Goal: Information Seeking & Learning: Stay updated

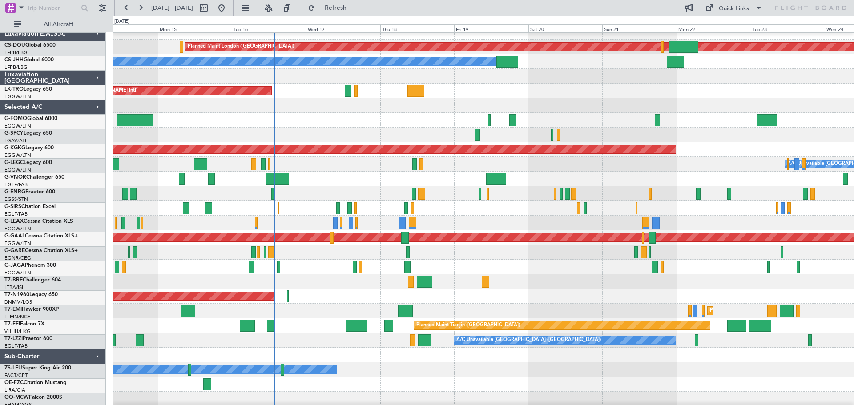
scroll to position [9, 0]
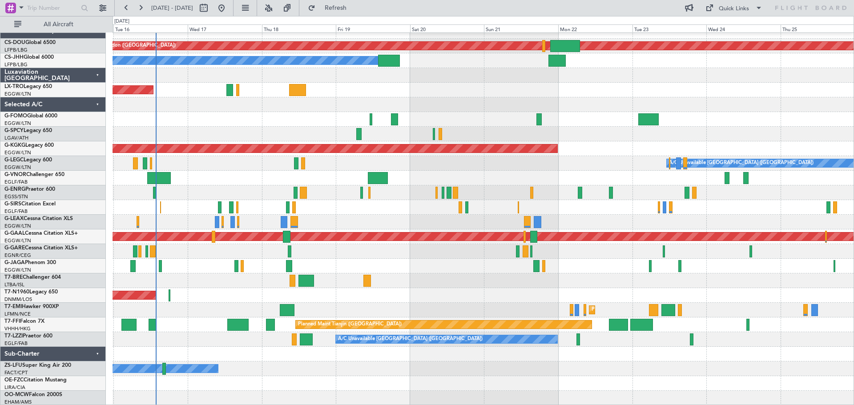
click at [327, 161] on div "Planned Maint London ([GEOGRAPHIC_DATA]) Planned Maint [GEOGRAPHIC_DATA] ([GEOG…" at bounding box center [483, 215] width 741 height 382
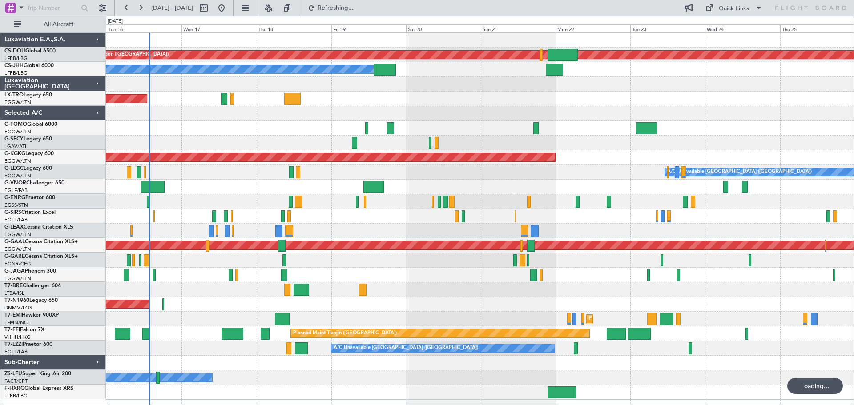
scroll to position [0, 0]
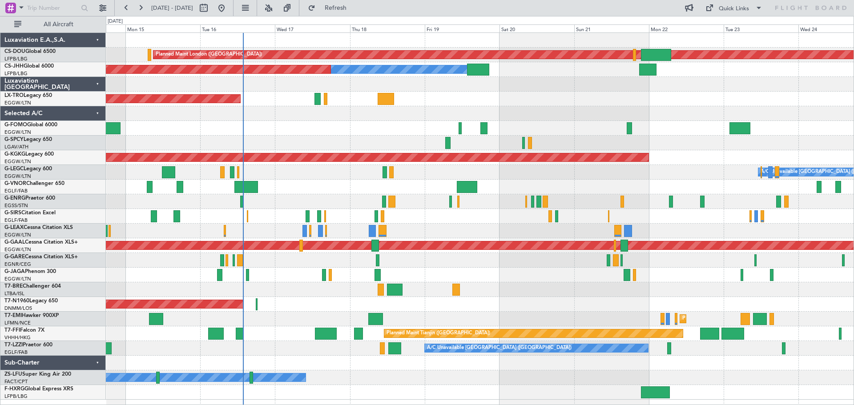
click at [630, 285] on div "Planned Maint London ([GEOGRAPHIC_DATA]) Planned Maint [GEOGRAPHIC_DATA] ([GEOG…" at bounding box center [480, 216] width 748 height 367
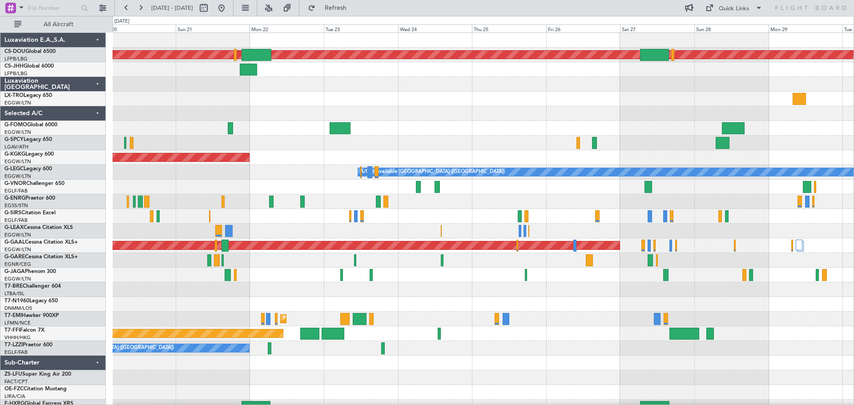
click at [321, 77] on div "Planned Maint London ([GEOGRAPHIC_DATA]) Planned Maint [GEOGRAPHIC_DATA] ([GEOG…" at bounding box center [483, 224] width 741 height 382
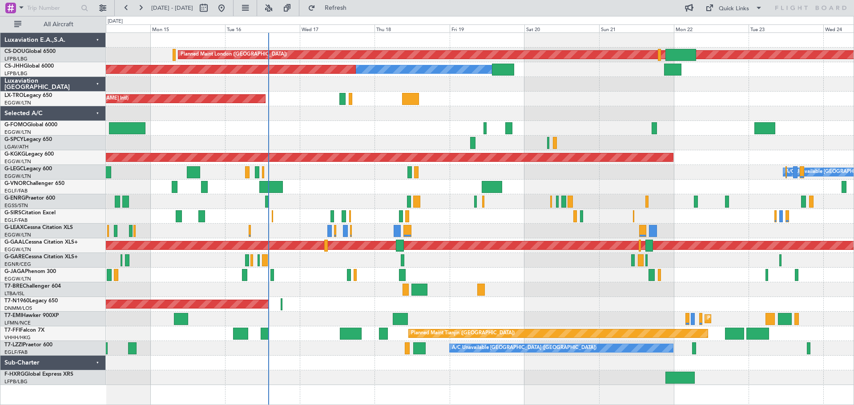
click at [603, 95] on div "Unplanned Maint [GEOGRAPHIC_DATA] ([PERSON_NAME] Intl)" at bounding box center [480, 99] width 748 height 15
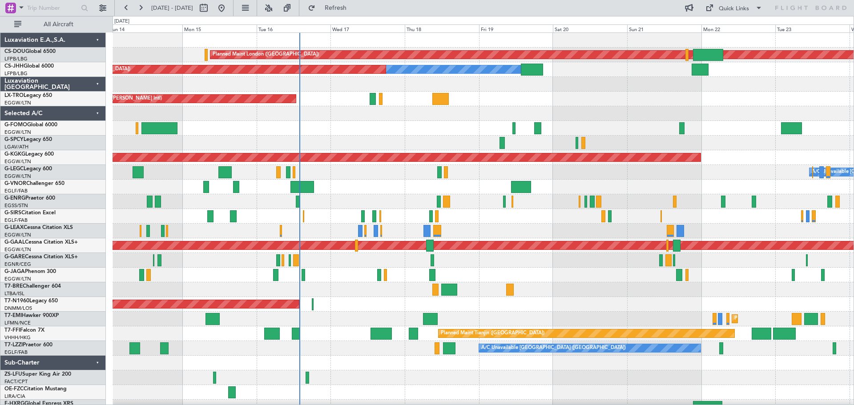
click at [471, 229] on div at bounding box center [483, 231] width 741 height 15
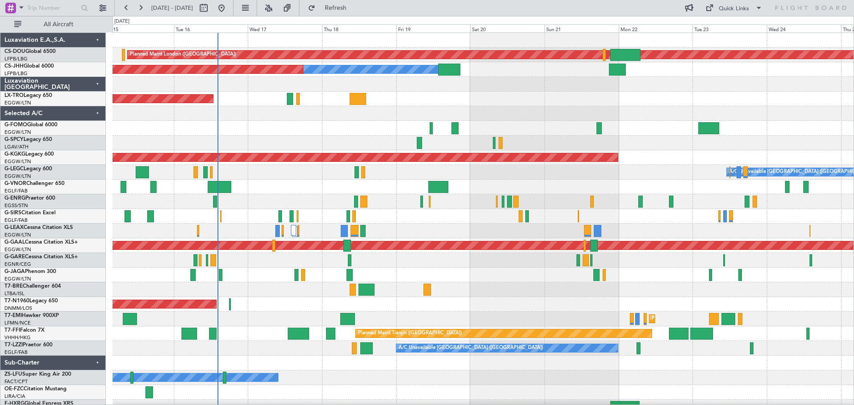
click at [499, 106] on div "Planned Maint London ([GEOGRAPHIC_DATA]) Planned Maint [GEOGRAPHIC_DATA] ([GEOG…" at bounding box center [483, 224] width 741 height 382
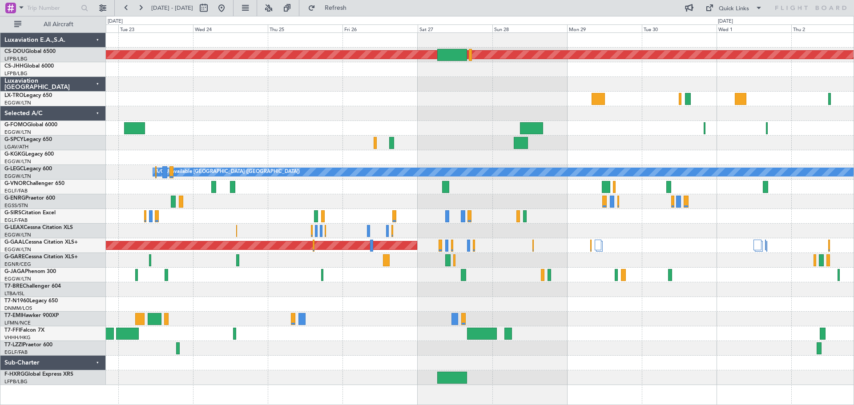
click at [313, 113] on div at bounding box center [480, 113] width 748 height 15
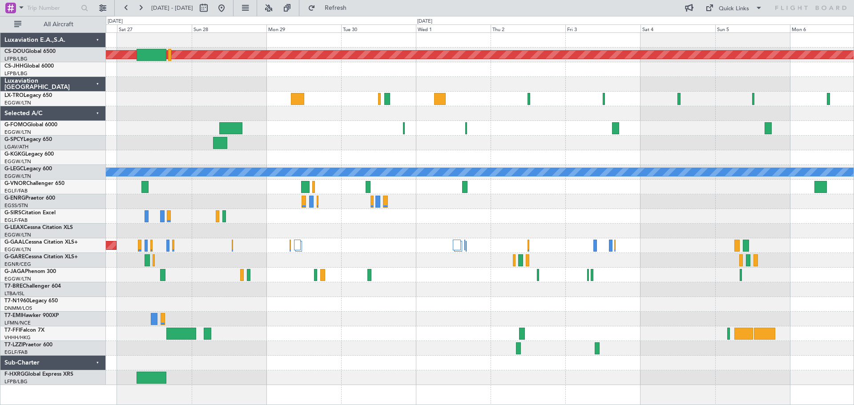
click at [329, 116] on div "Planned Maint London ([GEOGRAPHIC_DATA]) A/C Unavailable [GEOGRAPHIC_DATA] ([GE…" at bounding box center [480, 209] width 748 height 352
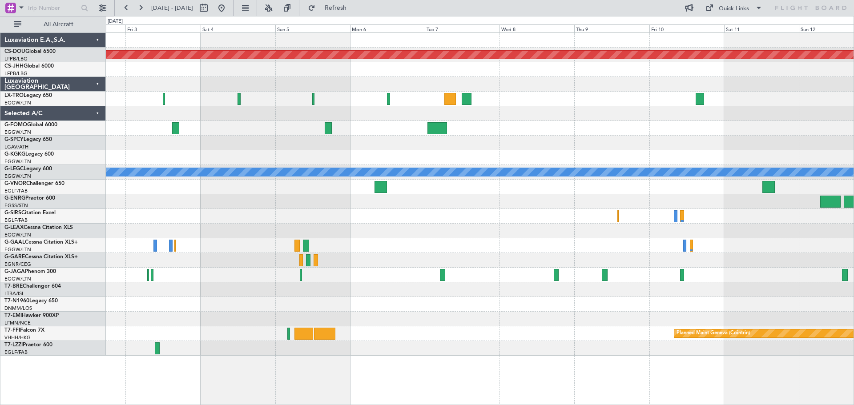
click at [381, 160] on div "Planned Maint London ([GEOGRAPHIC_DATA]) Planned Maint [GEOGRAPHIC_DATA] (Riga …" at bounding box center [480, 194] width 748 height 323
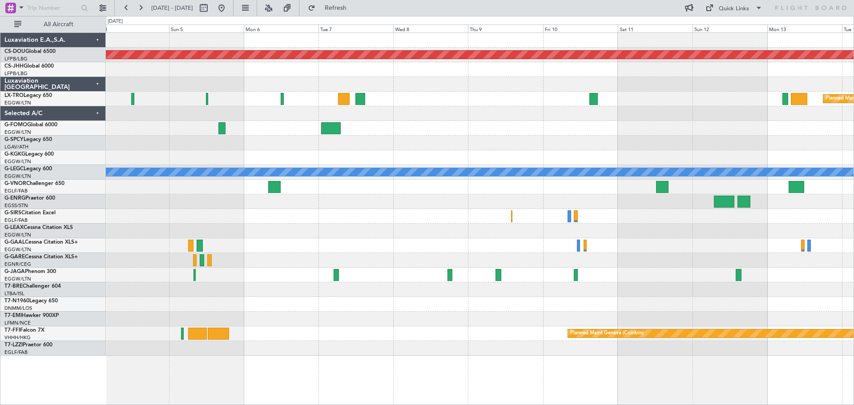
click at [117, 131] on div "Planned Maint London ([GEOGRAPHIC_DATA]) Planned Maint [GEOGRAPHIC_DATA] (Riga …" at bounding box center [480, 194] width 748 height 323
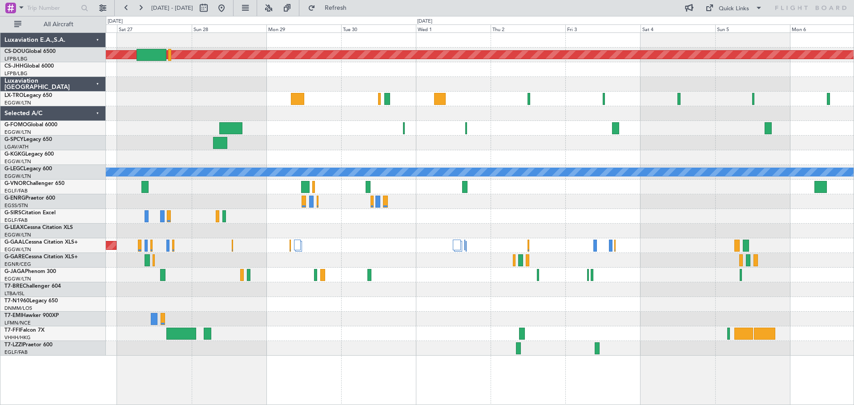
click at [717, 139] on div at bounding box center [480, 143] width 748 height 15
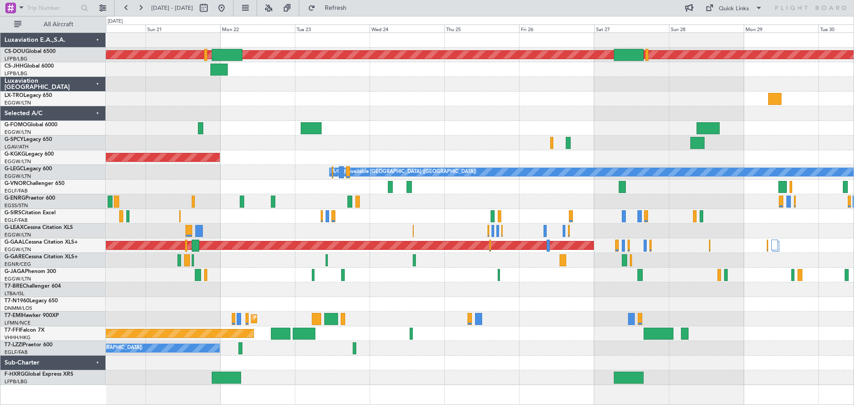
click at [723, 142] on div at bounding box center [480, 143] width 748 height 15
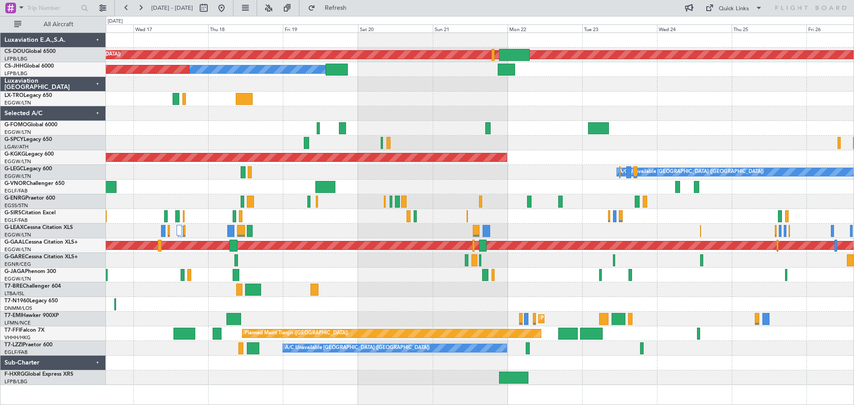
click at [456, 279] on div "Planned Maint London ([GEOGRAPHIC_DATA]) Owner Planned Maint [GEOGRAPHIC_DATA] …" at bounding box center [480, 209] width 748 height 352
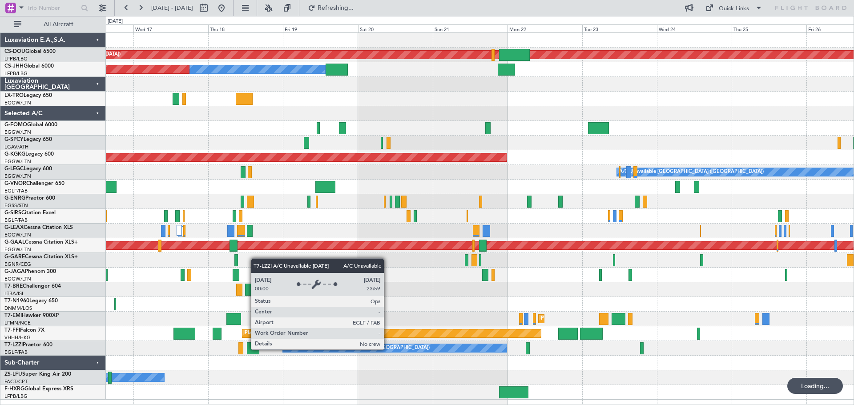
click at [388, 349] on div "A/C Unavailable [GEOGRAPHIC_DATA] ([GEOGRAPHIC_DATA])" at bounding box center [395, 348] width 224 height 8
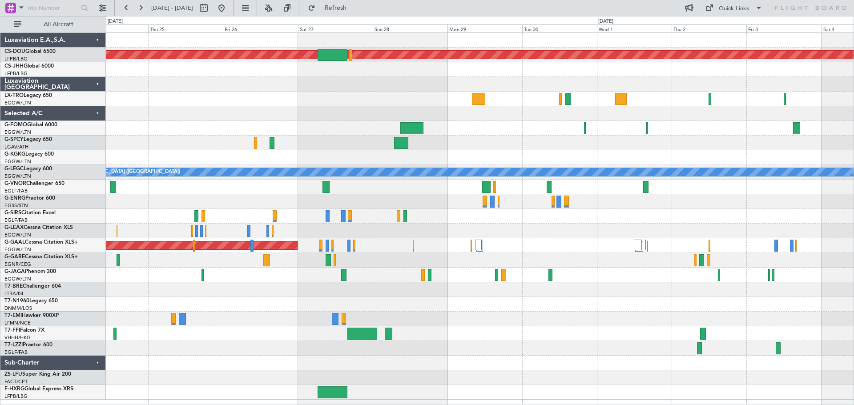
click at [217, 119] on div at bounding box center [480, 113] width 748 height 15
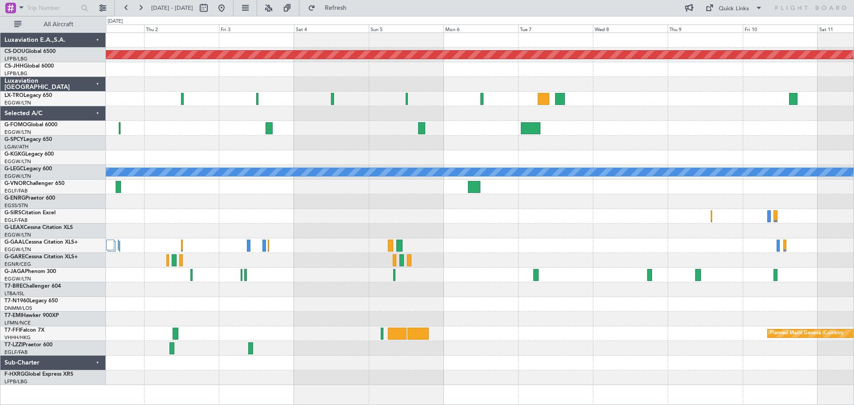
click at [436, 144] on div "Planned Maint London ([GEOGRAPHIC_DATA]) Planned Maint [GEOGRAPHIC_DATA] (Riga …" at bounding box center [480, 209] width 748 height 352
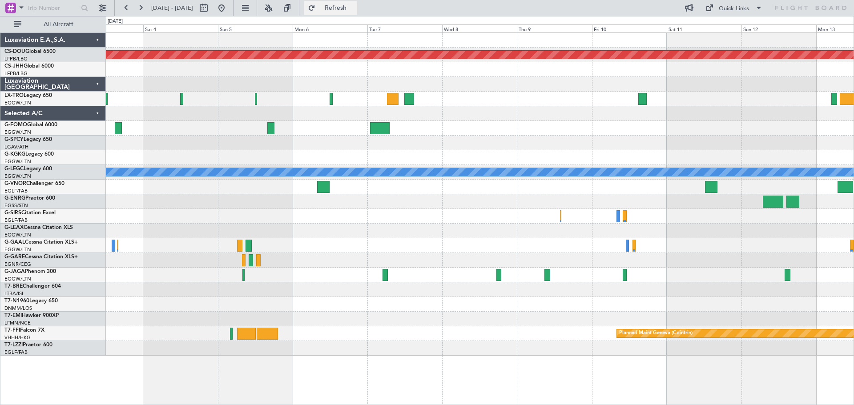
click at [357, 1] on button "Refresh" at bounding box center [330, 8] width 53 height 14
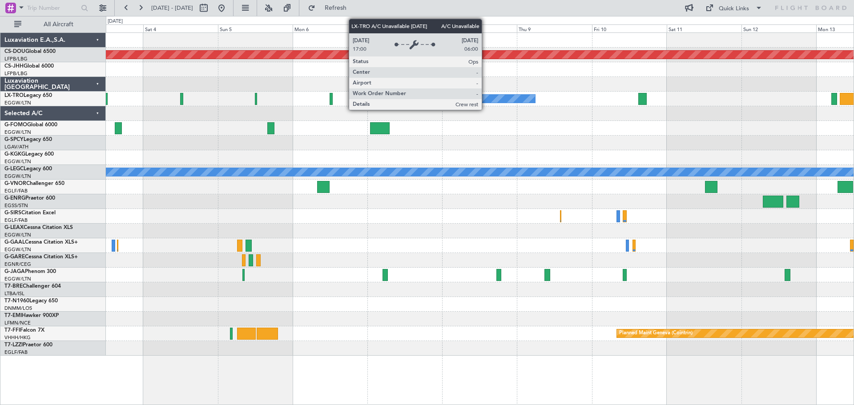
click at [486, 99] on div "A/C Unavailable" at bounding box center [477, 99] width 115 height 8
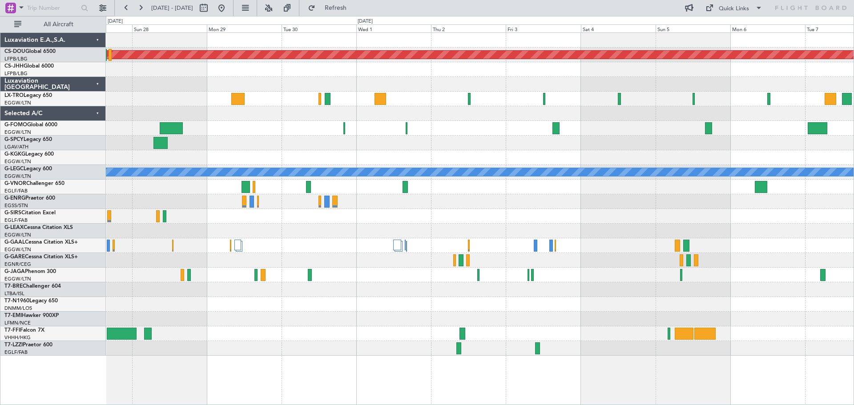
click at [639, 133] on div "Planned Maint London ([GEOGRAPHIC_DATA]) A/C Unavailable A/C Unavailable [GEOGR…" at bounding box center [480, 194] width 748 height 323
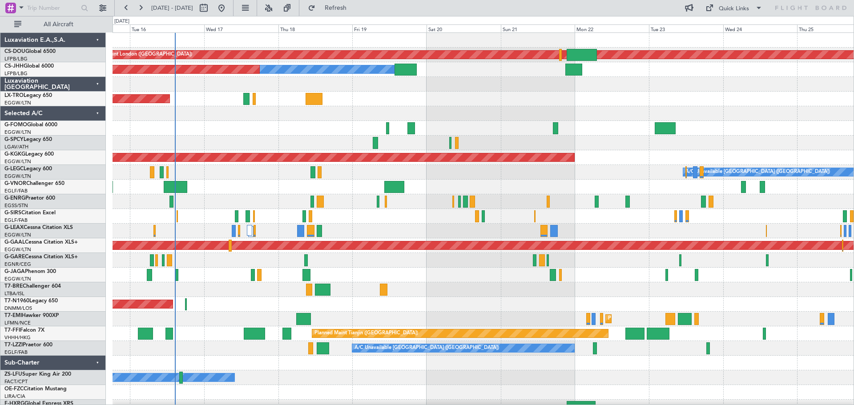
scroll to position [9, 0]
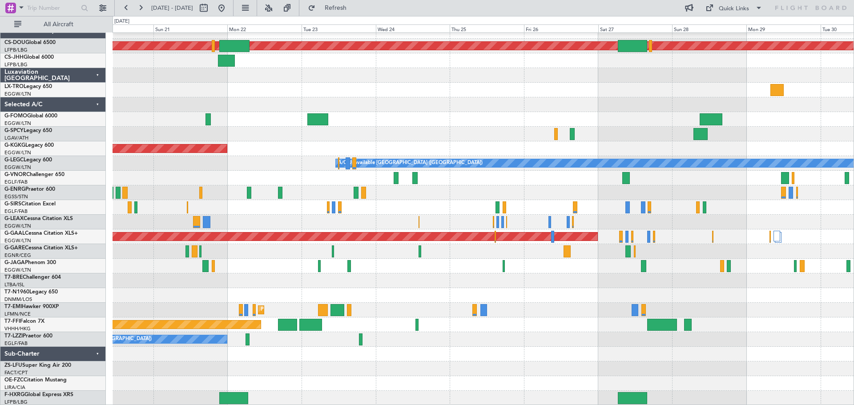
click at [316, 76] on div "Planned Maint London ([GEOGRAPHIC_DATA]) Owner AOG Maint [GEOGRAPHIC_DATA] ([GE…" at bounding box center [483, 215] width 741 height 382
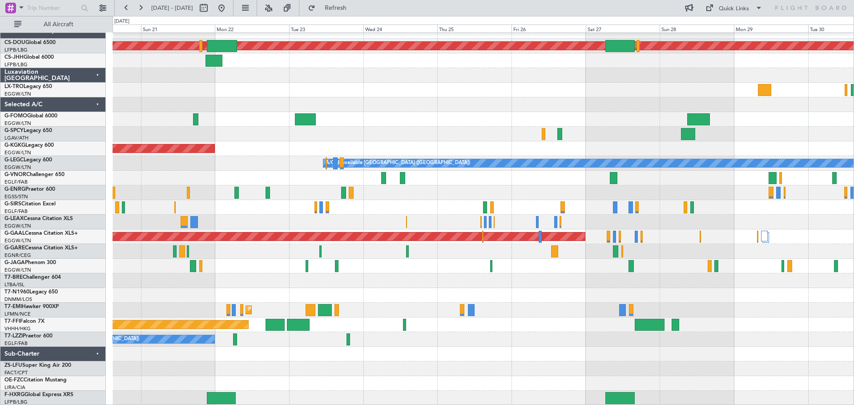
scroll to position [0, 0]
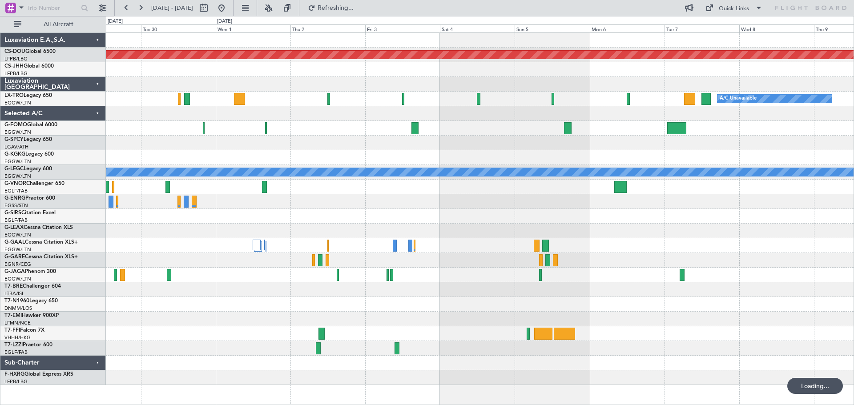
click at [344, 85] on div "Planned Maint London ([GEOGRAPHIC_DATA]) A/C Unavailable A/C Unavailable [GEOGR…" at bounding box center [480, 209] width 748 height 352
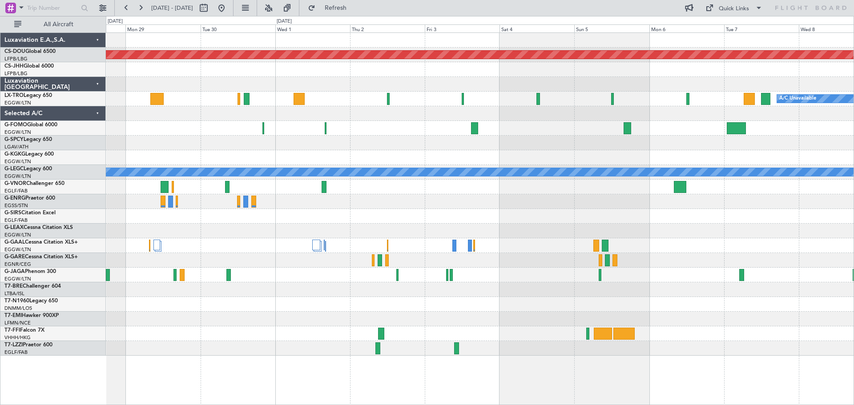
click at [342, 115] on div at bounding box center [480, 113] width 748 height 15
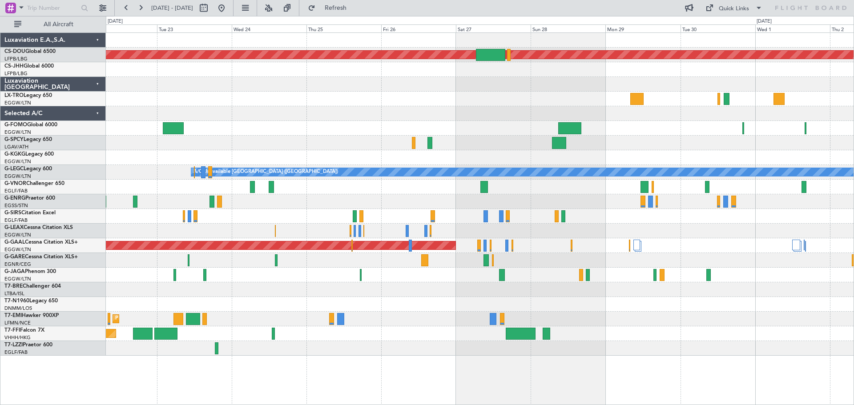
click at [697, 132] on div "Planned Maint London ([GEOGRAPHIC_DATA]) AOG Maint [GEOGRAPHIC_DATA] ([GEOGRAPH…" at bounding box center [480, 194] width 748 height 323
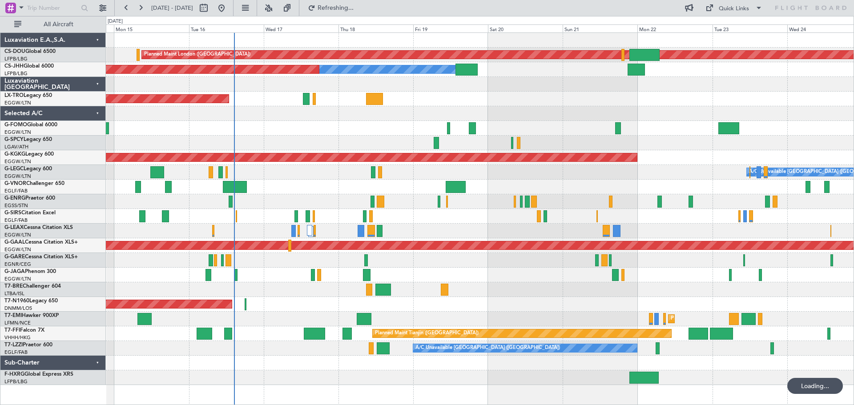
click at [615, 103] on div "Unplanned Maint [GEOGRAPHIC_DATA] ([PERSON_NAME] Intl)" at bounding box center [480, 99] width 748 height 15
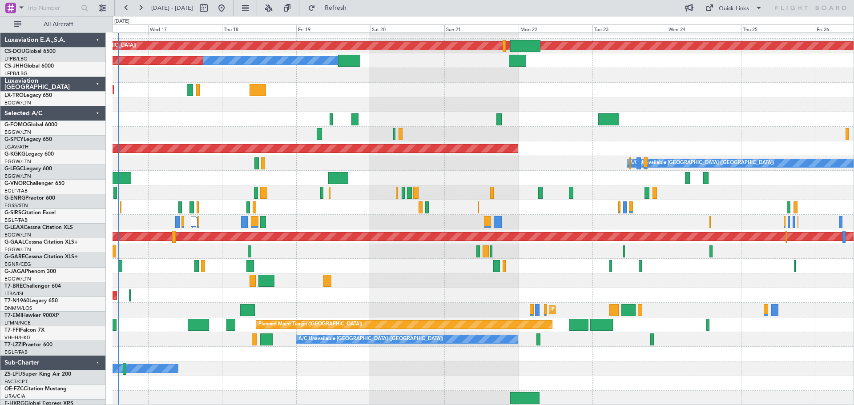
scroll to position [9, 0]
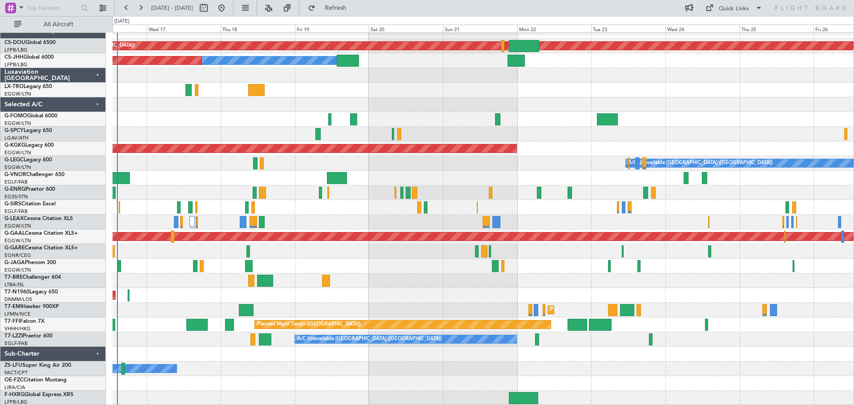
click at [562, 143] on div "Planned Maint London ([GEOGRAPHIC_DATA]) Owner Planned Maint [GEOGRAPHIC_DATA] …" at bounding box center [483, 215] width 741 height 382
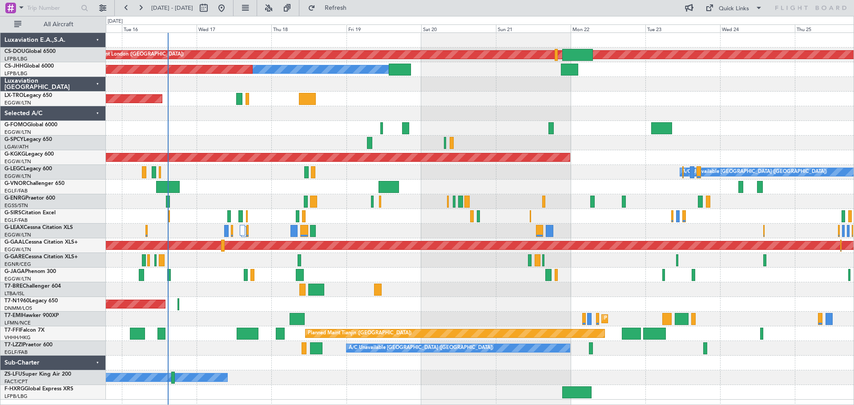
click at [464, 94] on div "Unplanned Maint [GEOGRAPHIC_DATA] ([PERSON_NAME] Intl)" at bounding box center [480, 99] width 748 height 15
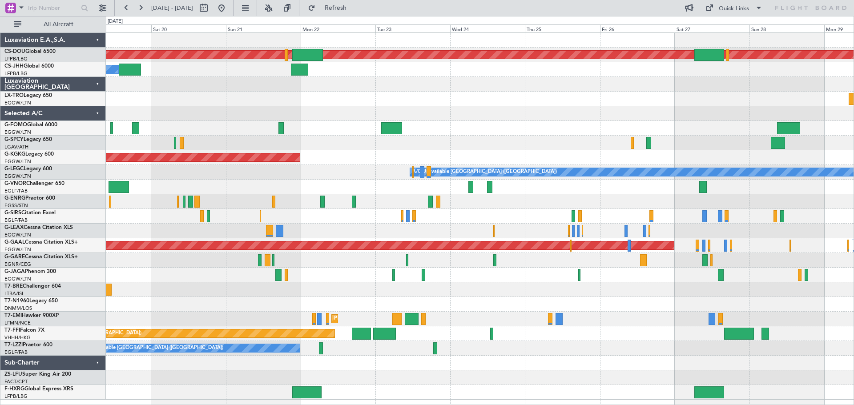
click at [382, 368] on div "Planned Maint London ([GEOGRAPHIC_DATA]) Owner Planned Maint [GEOGRAPHIC_DATA] …" at bounding box center [480, 216] width 748 height 367
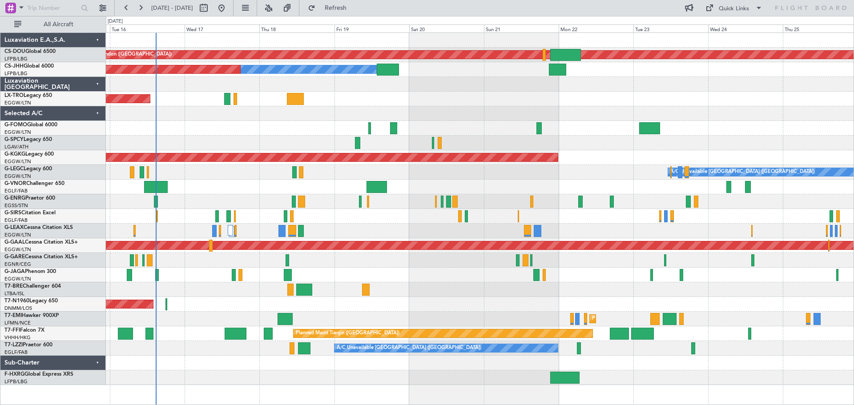
click at [496, 365] on div at bounding box center [480, 363] width 748 height 15
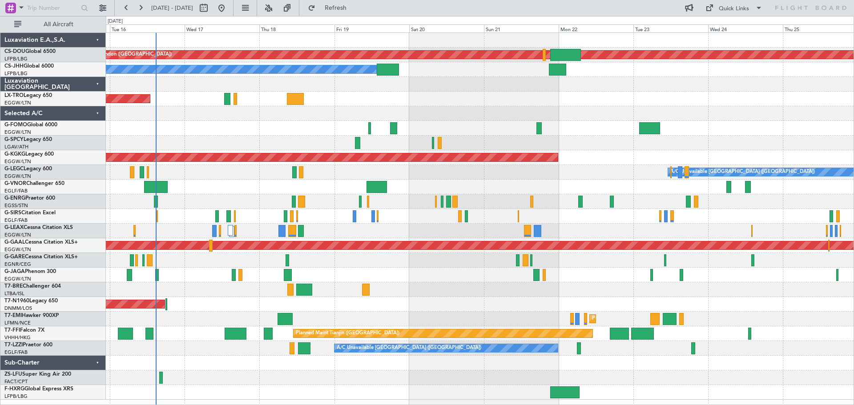
click at [446, 77] on div at bounding box center [480, 84] width 748 height 15
click at [447, 92] on div "Unplanned Maint [GEOGRAPHIC_DATA] ([PERSON_NAME] Intl)" at bounding box center [480, 99] width 748 height 15
click at [447, 76] on div "Planned Maint [GEOGRAPHIC_DATA] ([GEOGRAPHIC_DATA]) Owner" at bounding box center [480, 69] width 748 height 15
click at [449, 92] on div "Unplanned Maint [GEOGRAPHIC_DATA] ([PERSON_NAME] Intl)" at bounding box center [480, 99] width 748 height 15
click at [450, 76] on div "Planned Maint [GEOGRAPHIC_DATA] ([GEOGRAPHIC_DATA]) Owner" at bounding box center [480, 69] width 748 height 15
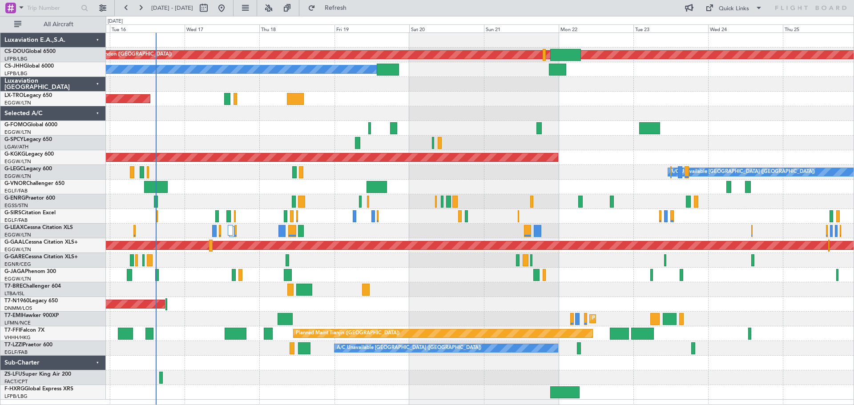
click at [450, 91] on div at bounding box center [480, 84] width 748 height 15
click at [448, 76] on div "Planned Maint [GEOGRAPHIC_DATA] ([GEOGRAPHIC_DATA]) Owner" at bounding box center [480, 69] width 748 height 15
click at [222, 121] on div at bounding box center [480, 113] width 748 height 15
click at [446, 107] on div at bounding box center [480, 113] width 748 height 15
click at [450, 92] on div "Unplanned Maint [GEOGRAPHIC_DATA] ([PERSON_NAME] Intl)" at bounding box center [480, 99] width 748 height 15
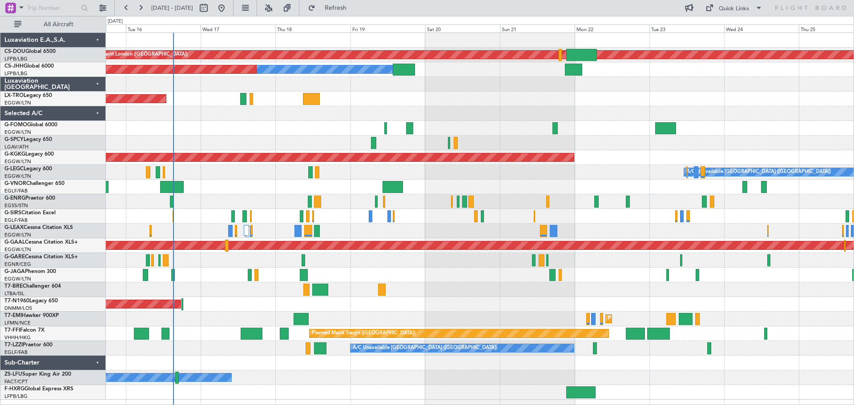
click at [259, 129] on div at bounding box center [480, 128] width 748 height 15
click at [314, 121] on div at bounding box center [480, 128] width 748 height 15
click at [462, 93] on div "Unplanned Maint [GEOGRAPHIC_DATA] ([PERSON_NAME] Intl)" at bounding box center [480, 99] width 748 height 15
click at [538, 91] on div at bounding box center [480, 84] width 748 height 15
click at [463, 107] on div at bounding box center [480, 113] width 748 height 15
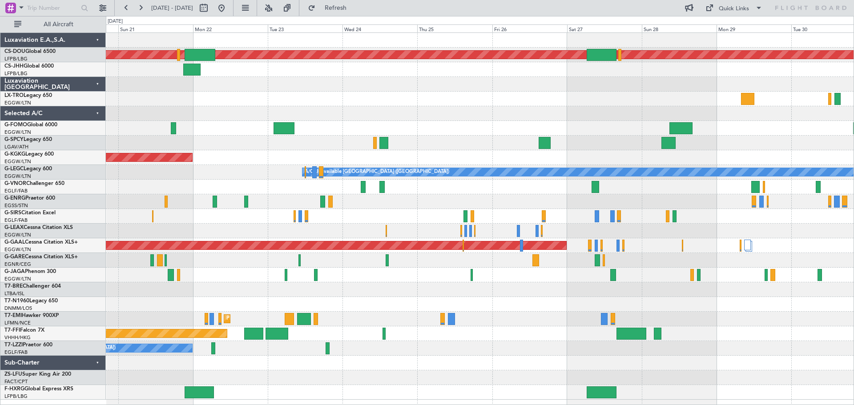
click at [387, 94] on div "Planned Maint London ([GEOGRAPHIC_DATA]) Owner AOG Maint [GEOGRAPHIC_DATA] ([GE…" at bounding box center [480, 216] width 748 height 367
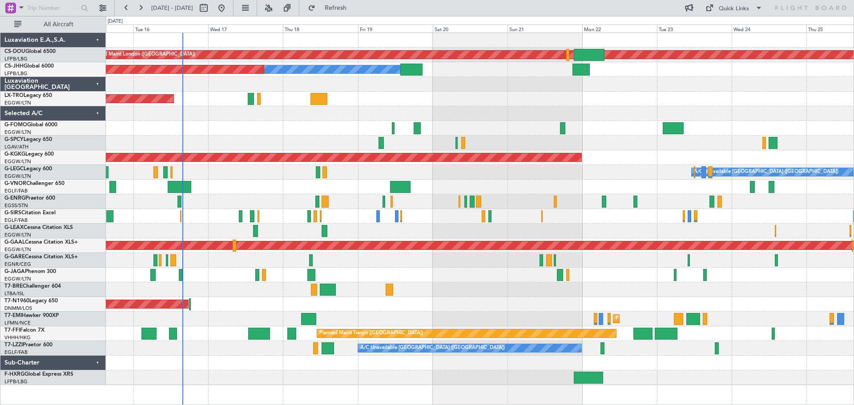
click at [631, 113] on div at bounding box center [480, 113] width 748 height 15
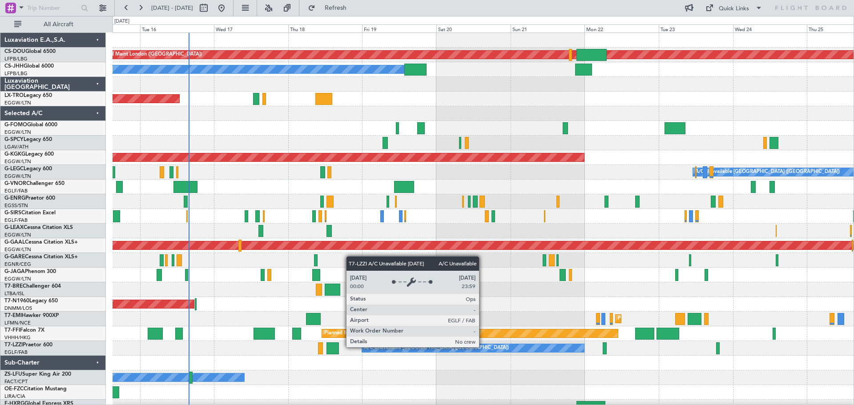
click at [483, 347] on div "A/C Unavailable [GEOGRAPHIC_DATA] ([GEOGRAPHIC_DATA])" at bounding box center [472, 348] width 221 height 8
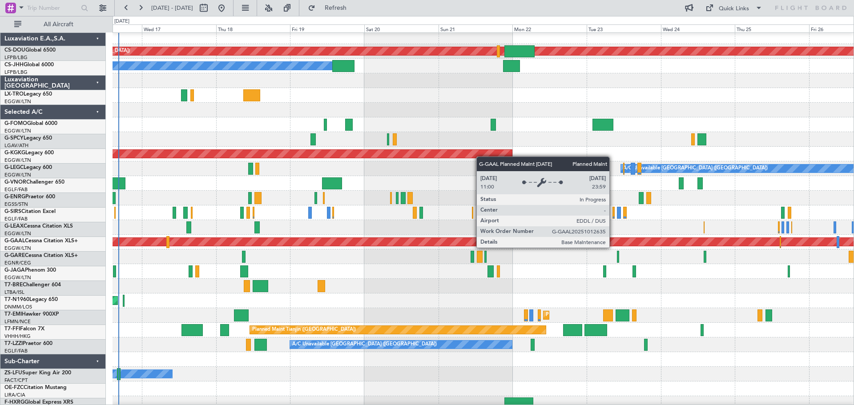
scroll to position [4, 0]
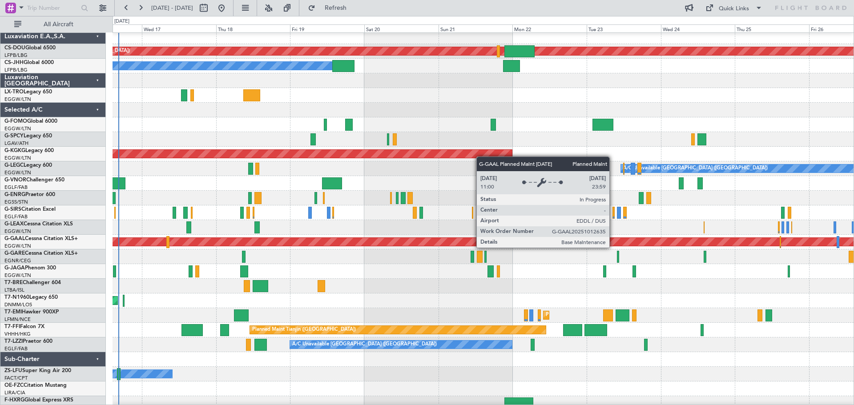
click at [541, 244] on div "Planned Maint Dusseldorf" at bounding box center [127, 242] width 1510 height 8
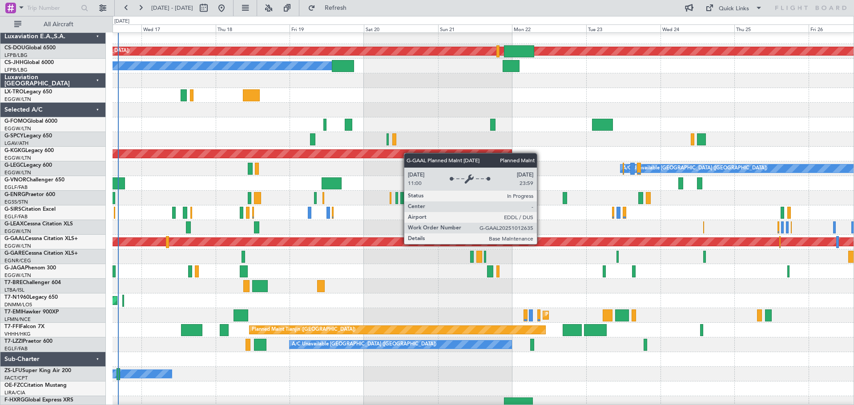
scroll to position [0, 0]
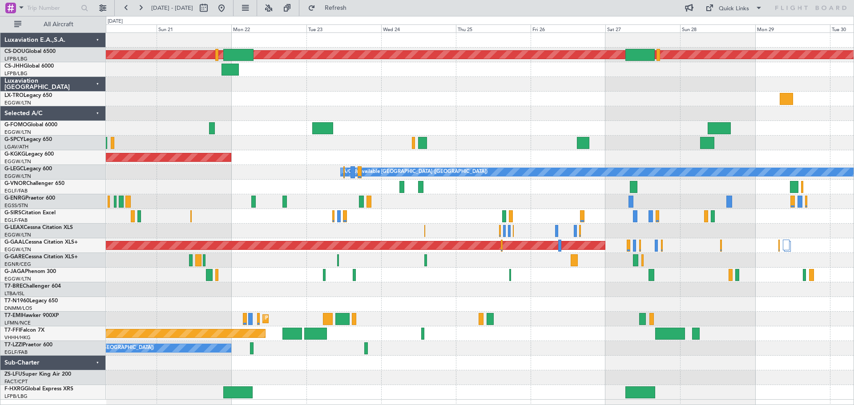
click at [466, 368] on div at bounding box center [480, 363] width 748 height 15
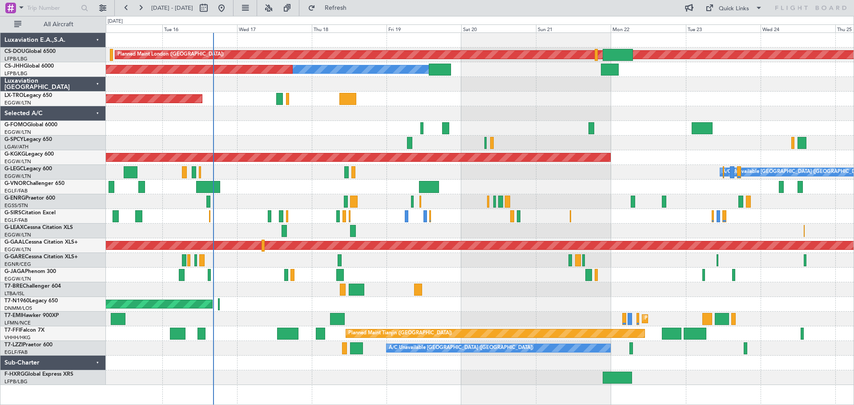
click at [647, 108] on div "Planned Maint London ([GEOGRAPHIC_DATA]) Planned Maint [GEOGRAPHIC_DATA] ([GEOG…" at bounding box center [480, 209] width 748 height 352
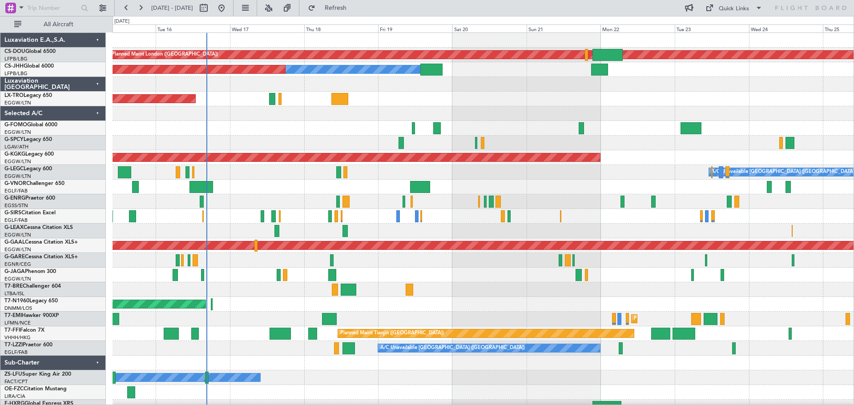
click at [503, 108] on div at bounding box center [483, 113] width 741 height 15
click at [265, 180] on div at bounding box center [483, 187] width 741 height 15
click at [268, 121] on div at bounding box center [483, 128] width 741 height 15
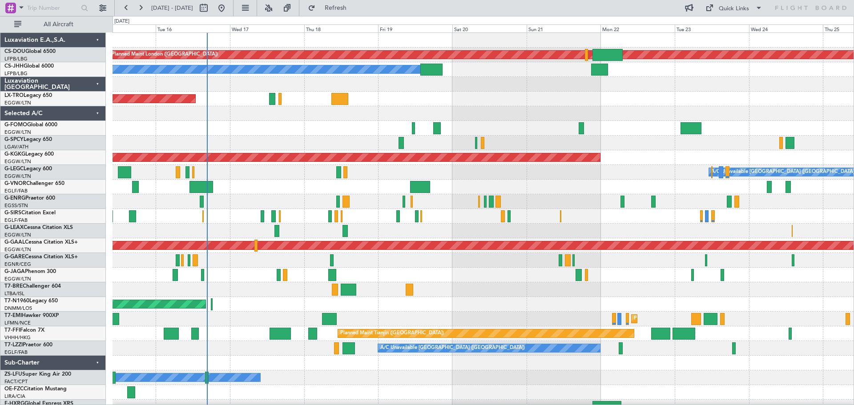
click at [269, 135] on div at bounding box center [483, 128] width 741 height 15
click at [268, 121] on div at bounding box center [483, 113] width 741 height 15
click at [268, 136] on div at bounding box center [483, 143] width 741 height 15
click at [265, 180] on div at bounding box center [483, 187] width 741 height 15
click at [267, 180] on div at bounding box center [483, 187] width 741 height 15
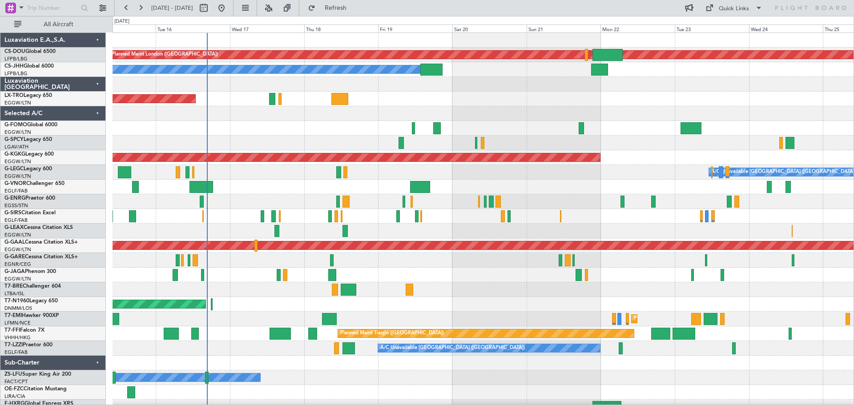
click at [267, 180] on div at bounding box center [483, 187] width 741 height 15
click at [265, 180] on div at bounding box center [483, 187] width 741 height 15
click at [266, 180] on div at bounding box center [483, 187] width 741 height 15
click at [269, 121] on div at bounding box center [483, 128] width 741 height 15
click at [265, 121] on div at bounding box center [483, 128] width 741 height 15
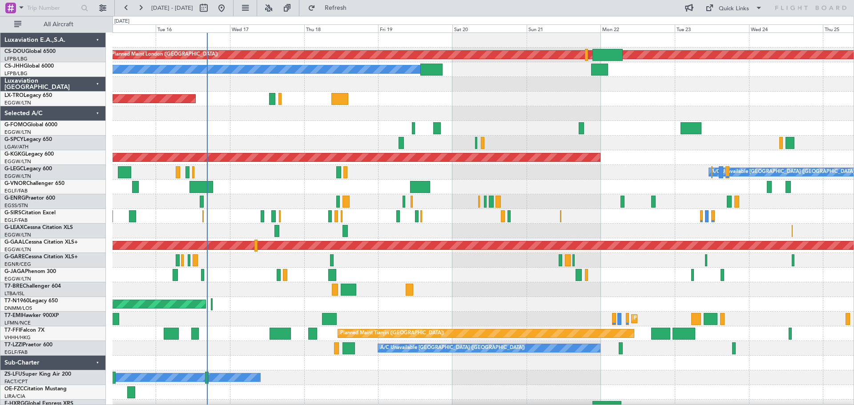
click at [266, 136] on div at bounding box center [483, 143] width 741 height 15
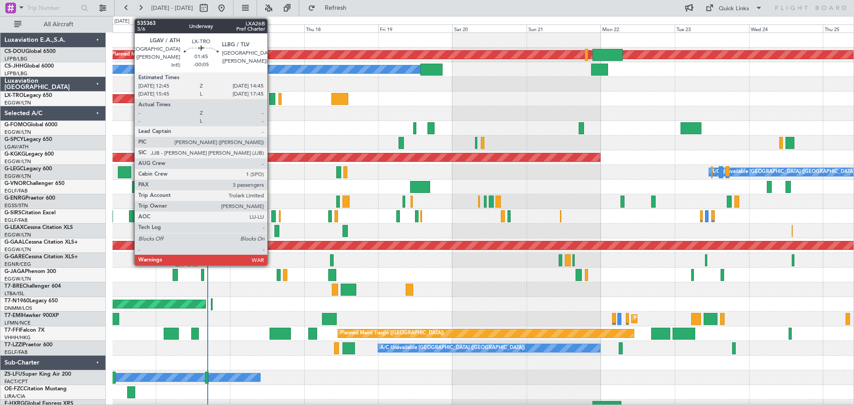
click at [271, 101] on div at bounding box center [272, 99] width 6 height 12
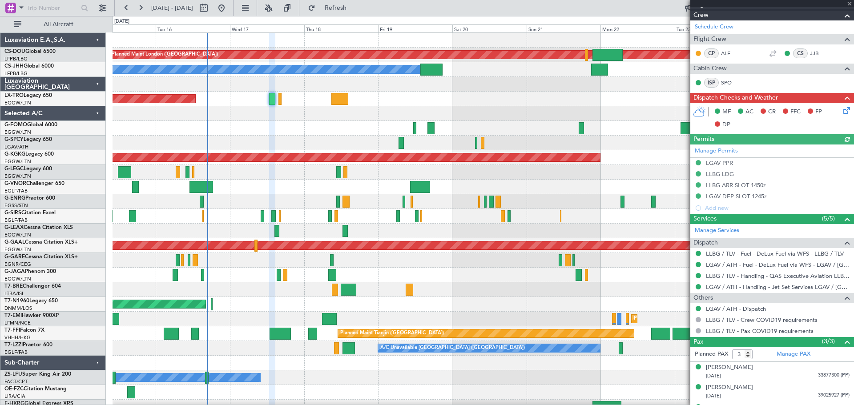
scroll to position [159, 0]
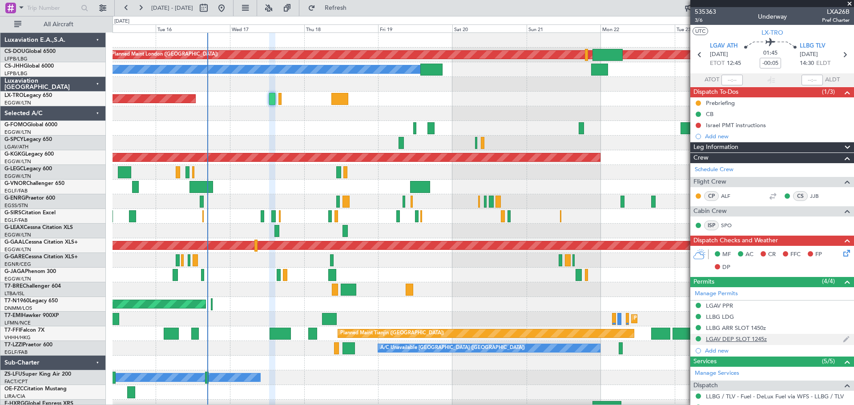
scroll to position [159, 0]
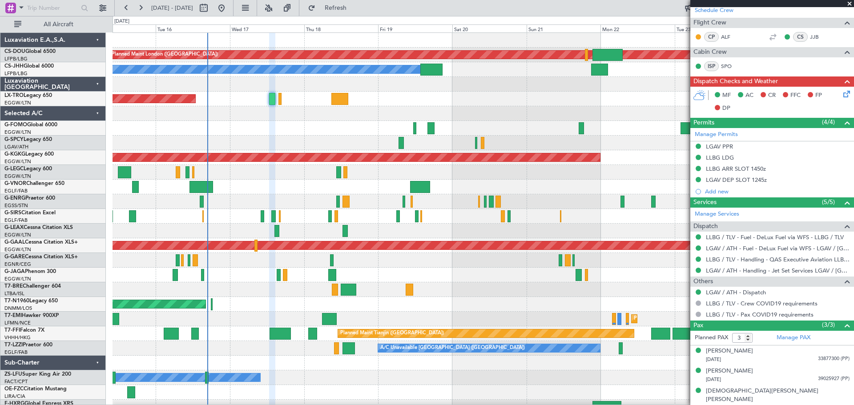
click at [849, 3] on span at bounding box center [849, 4] width 9 height 8
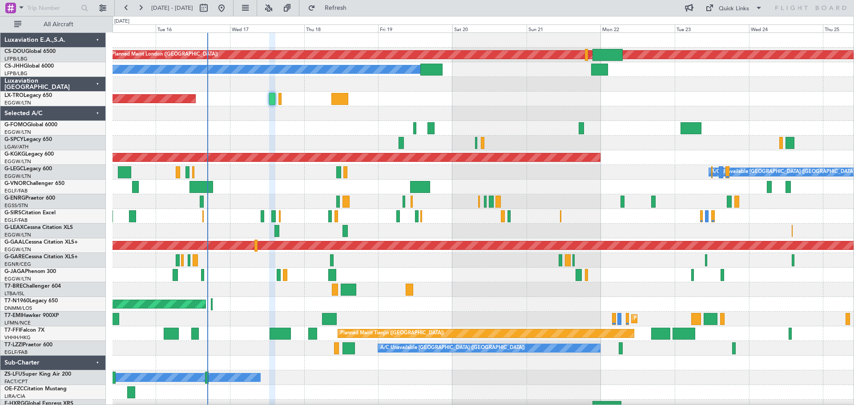
type input "0"
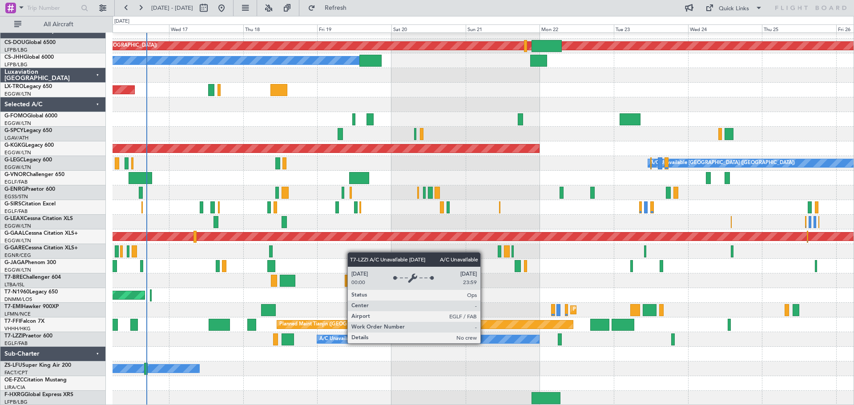
click at [423, 342] on div "A/C Unavailable [GEOGRAPHIC_DATA] ([GEOGRAPHIC_DATA])" at bounding box center [427, 339] width 221 height 8
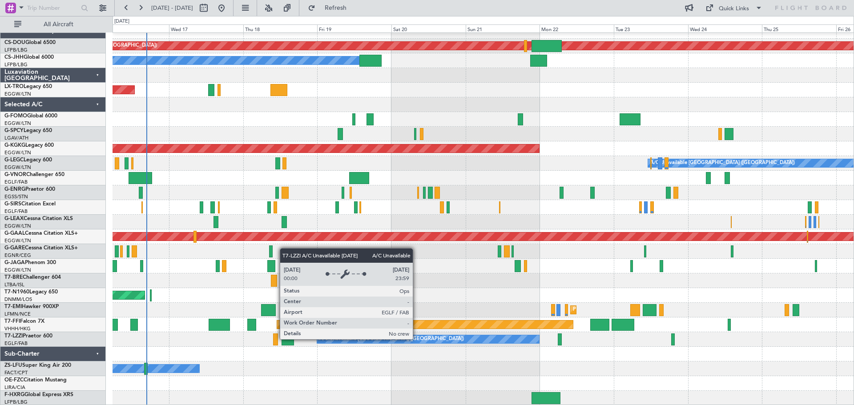
scroll to position [0, 0]
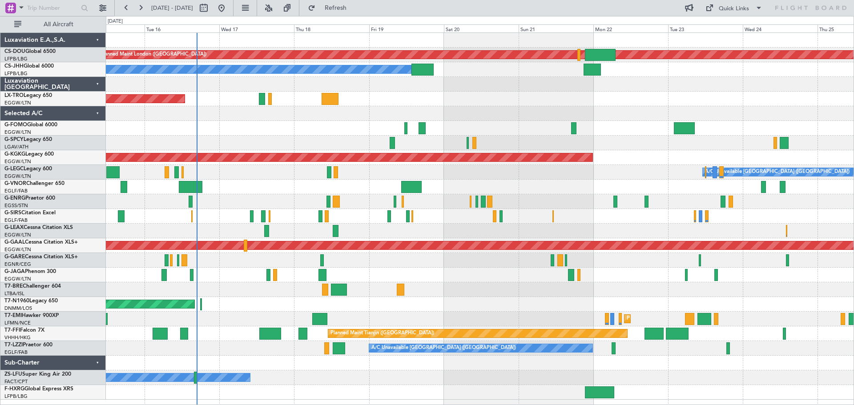
click at [475, 89] on div "Planned Maint London (Biggin Hill) Planned Maint Paris (Le Bourget) Planned Mai…" at bounding box center [480, 216] width 748 height 367
